Goal: Information Seeking & Learning: Compare options

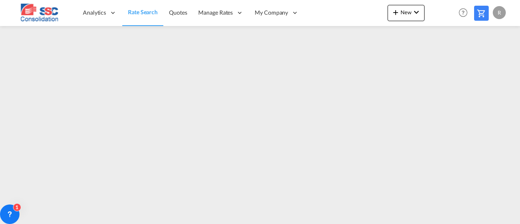
click at [142, 14] on span "Rate Search" at bounding box center [143, 12] width 30 height 7
click at [140, 12] on span "Rate Search" at bounding box center [143, 12] width 30 height 7
